Goal: Task Accomplishment & Management: Manage account settings

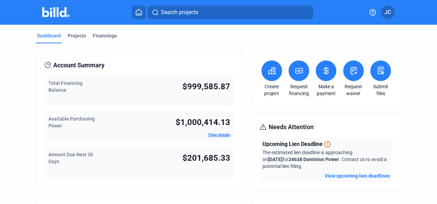
click at [386, 14] on span "JC" at bounding box center [388, 12] width 7 height 8
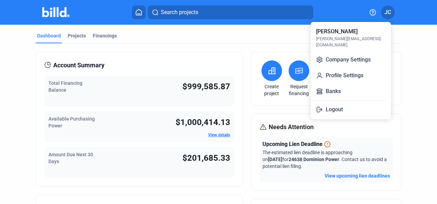
click at [344, 53] on button "Company Settings" at bounding box center [350, 60] width 75 height 14
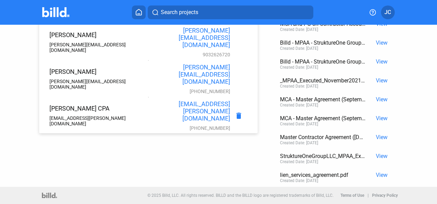
scroll to position [15, 0]
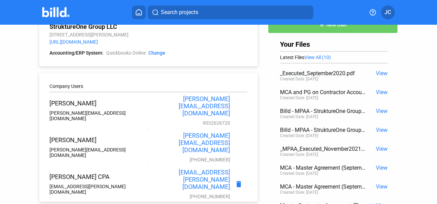
click at [379, 72] on span "View" at bounding box center [382, 73] width 12 height 7
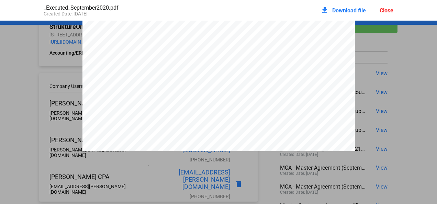
scroll to position [244, 0]
click at [385, 12] on div "Close" at bounding box center [387, 10] width 14 height 7
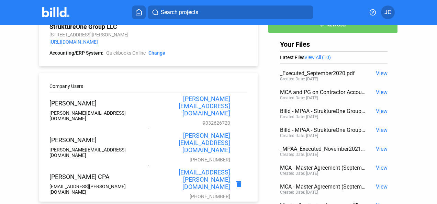
scroll to position [0, 0]
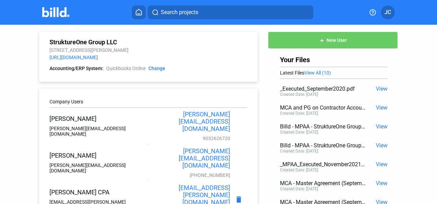
click at [143, 13] on home-icon at bounding box center [139, 12] width 8 height 7
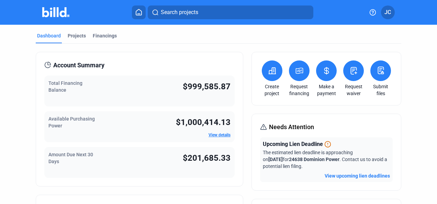
click at [76, 36] on div "Projects" at bounding box center [77, 35] width 18 height 7
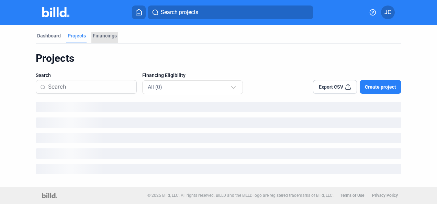
click at [109, 35] on div "Financings" at bounding box center [105, 35] width 24 height 7
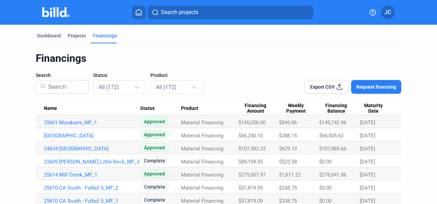
scroll to position [34, 0]
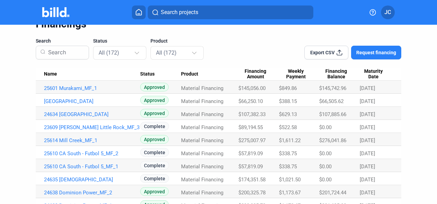
click at [93, 102] on link "[GEOGRAPHIC_DATA]" at bounding box center [92, 101] width 97 height 6
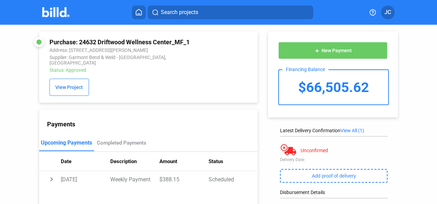
scroll to position [158, 0]
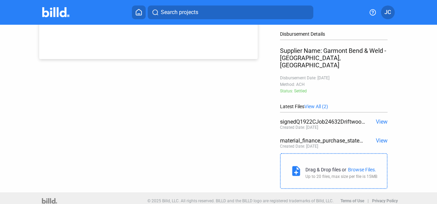
click at [379, 137] on span "View" at bounding box center [382, 140] width 12 height 7
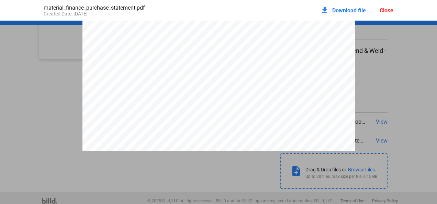
scroll to position [0, 0]
click at [389, 10] on div "Close" at bounding box center [387, 10] width 14 height 7
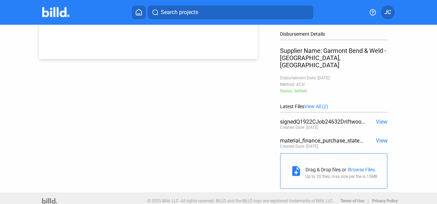
scroll to position [0, 0]
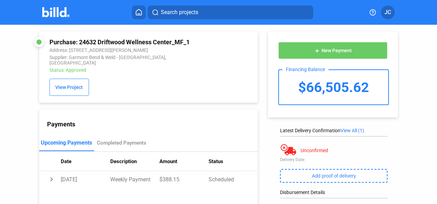
click at [139, 11] on icon at bounding box center [138, 12] width 7 height 7
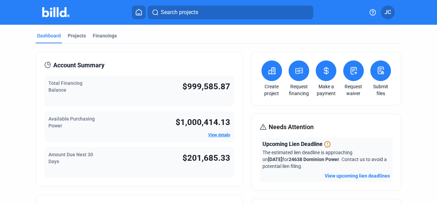
click at [329, 70] on button at bounding box center [326, 70] width 21 height 21
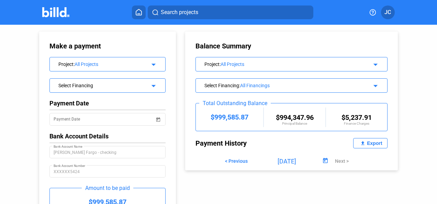
click at [154, 66] on mat-icon "arrow_drop_down" at bounding box center [152, 63] width 8 height 8
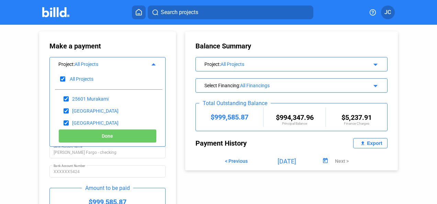
click at [64, 78] on input "checkbox" at bounding box center [62, 79] width 5 height 10
checkbox input "false"
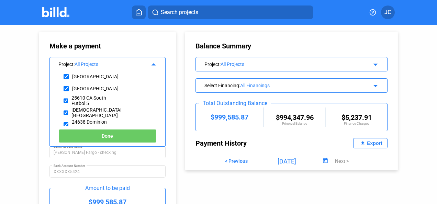
scroll to position [69, 0]
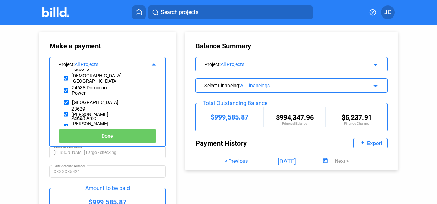
click at [65, 89] on input "checkbox" at bounding box center [66, 90] width 5 height 10
checkbox input "true"
click at [100, 136] on button "Done" at bounding box center [107, 136] width 98 height 14
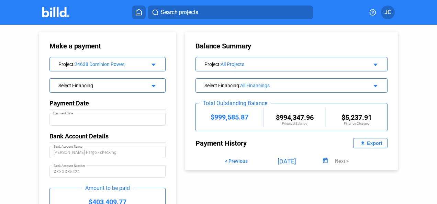
scroll to position [64, 0]
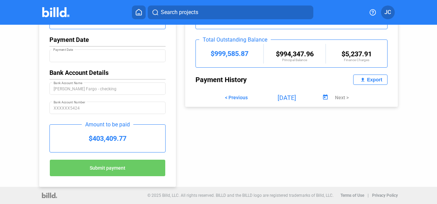
click at [110, 172] on button "Submit payment" at bounding box center [107, 167] width 116 height 17
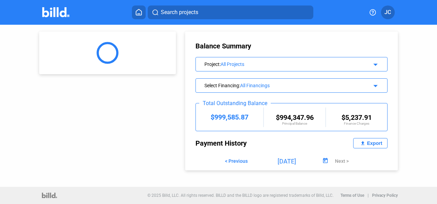
scroll to position [0, 0]
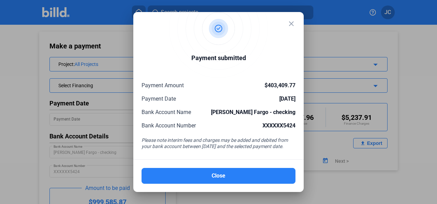
click at [216, 172] on button "Close" at bounding box center [219, 176] width 154 height 16
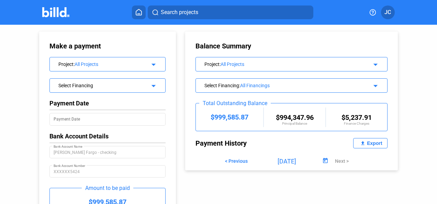
click at [141, 13] on icon at bounding box center [138, 12] width 7 height 7
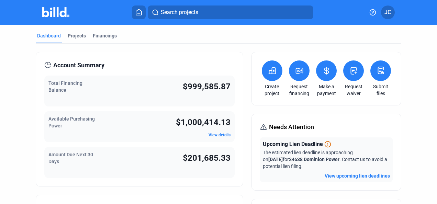
click at [112, 35] on div "Financings" at bounding box center [105, 35] width 24 height 7
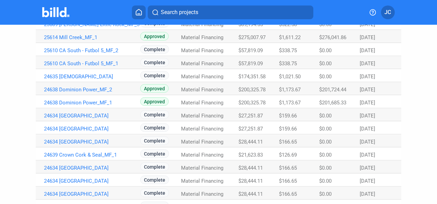
scroll to position [69, 0]
